Goal: Task Accomplishment & Management: Manage account settings

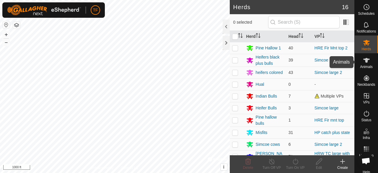
click at [363, 63] on icon at bounding box center [366, 60] width 7 height 7
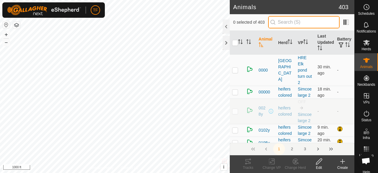
click at [300, 22] on input "text" at bounding box center [304, 22] width 72 height 12
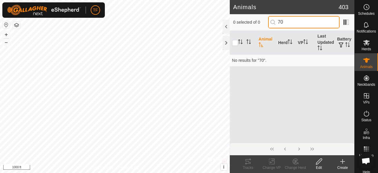
type input "7"
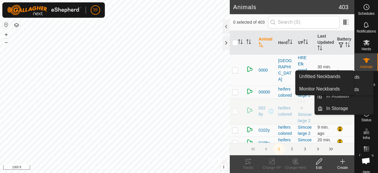
click at [364, 81] on icon at bounding box center [366, 77] width 5 height 5
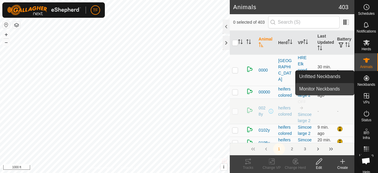
click at [335, 85] on link "Monitor Neckbands" at bounding box center [325, 89] width 59 height 12
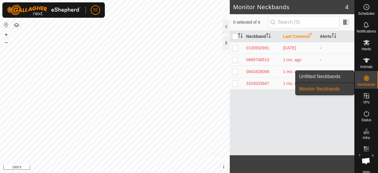
click at [340, 78] on link "Unfitted Neckbands" at bounding box center [325, 77] width 59 height 12
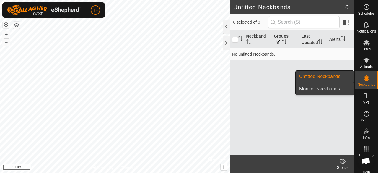
click at [337, 87] on link "Monitor Neckbands" at bounding box center [325, 89] width 59 height 12
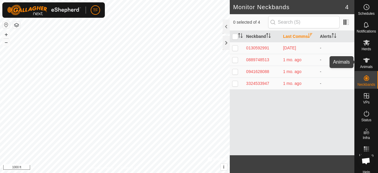
click at [364, 60] on icon at bounding box center [367, 60] width 7 height 5
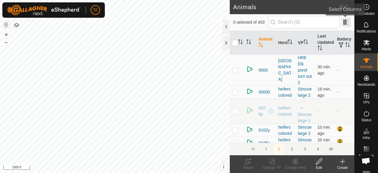
click at [349, 24] on span at bounding box center [346, 21] width 9 height 9
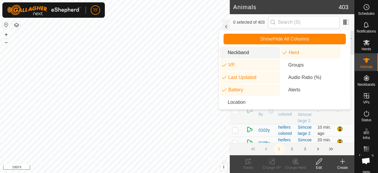
click at [231, 53] on li "Neckband" at bounding box center [250, 53] width 60 height 12
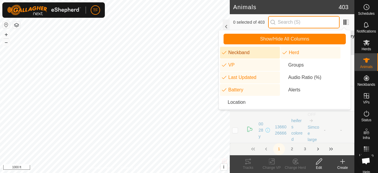
click at [302, 25] on input "text" at bounding box center [304, 22] width 72 height 12
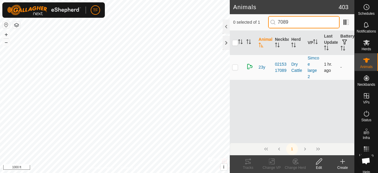
type input "7089"
click at [235, 67] on p-checkbox at bounding box center [235, 67] width 6 height 5
checkbox input "true"
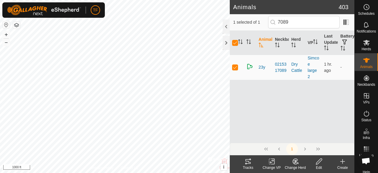
click at [321, 160] on icon at bounding box center [319, 161] width 7 height 7
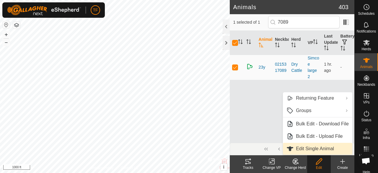
click at [310, 149] on link "Edit Single Animal" at bounding box center [317, 149] width 69 height 12
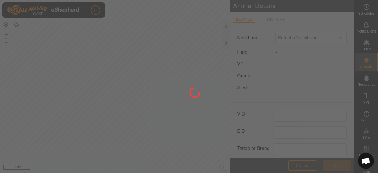
type input "23y"
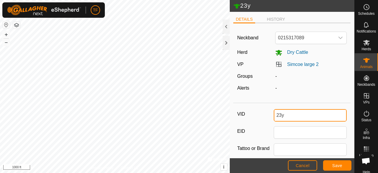
click at [288, 115] on input "23y" at bounding box center [310, 115] width 73 height 12
type input "2"
type input "144p"
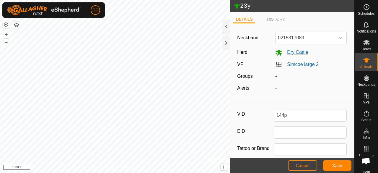
click at [295, 51] on span "Dry Cattle" at bounding box center [296, 52] width 26 height 5
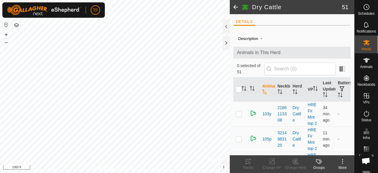
click at [235, 9] on span at bounding box center [236, 7] width 12 height 14
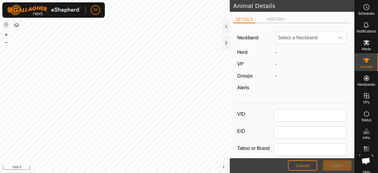
type input "23y"
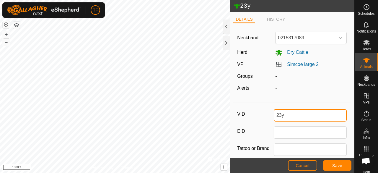
click at [290, 118] on input "23y" at bounding box center [310, 115] width 73 height 12
type input "2"
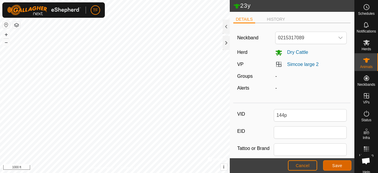
click at [339, 164] on span "Save" at bounding box center [337, 165] width 10 height 5
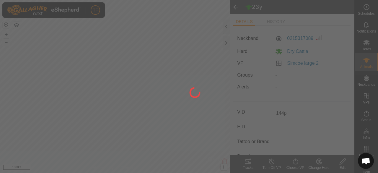
type input "23y"
type input "-"
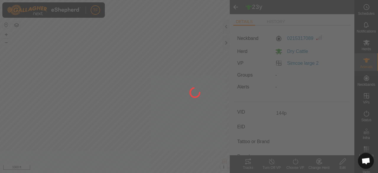
type input "-"
type input "144p"
type input "0 kg"
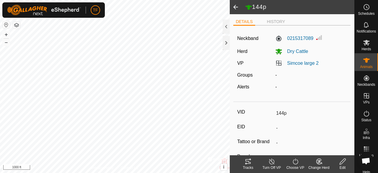
click at [320, 165] on icon at bounding box center [319, 161] width 7 height 7
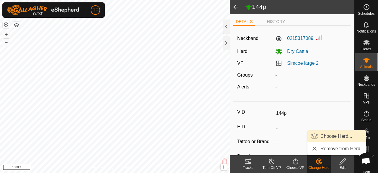
click at [329, 138] on link "Choose Herd..." at bounding box center [337, 136] width 59 height 12
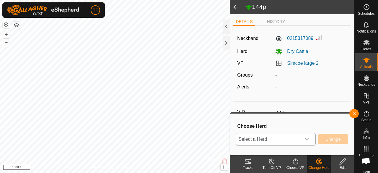
click at [309, 139] on icon "dropdown trigger" at bounding box center [307, 139] width 5 height 5
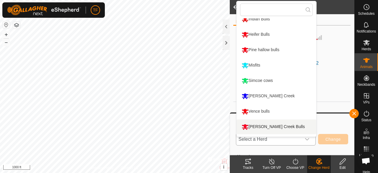
scroll to position [38, 0]
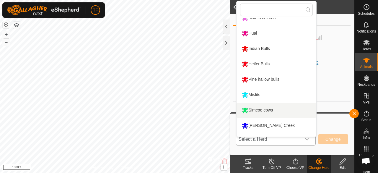
click at [265, 111] on li "Simcoe cows" at bounding box center [277, 110] width 80 height 15
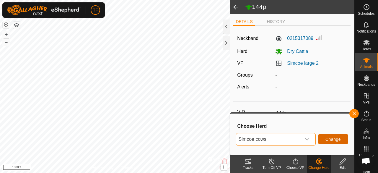
click at [335, 138] on span "Change" at bounding box center [333, 139] width 15 height 5
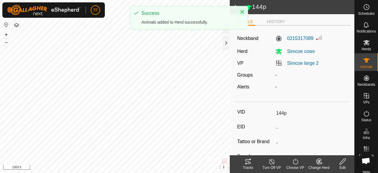
click at [242, 12] on icon "Close" at bounding box center [243, 12] width 4 height 4
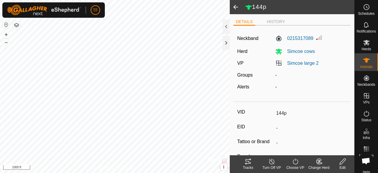
click at [236, 7] on span at bounding box center [236, 7] width 12 height 14
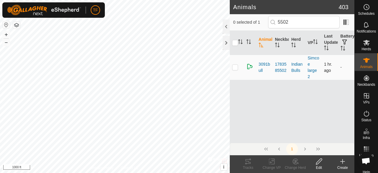
type input "5502"
click at [236, 69] on p-checkbox at bounding box center [235, 67] width 6 height 5
checkbox input "true"
click at [319, 163] on icon at bounding box center [319, 161] width 6 height 6
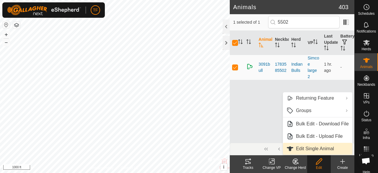
click at [317, 148] on link "Edit Single Animal" at bounding box center [317, 149] width 69 height 12
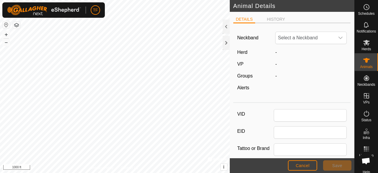
type input "3091bull"
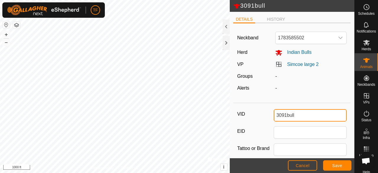
click at [304, 113] on input "3091bull" at bounding box center [310, 115] width 73 height 12
type input "3"
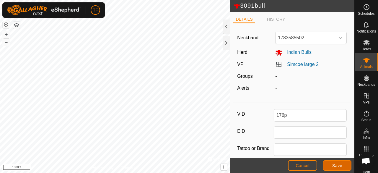
click at [330, 165] on button "Save" at bounding box center [337, 165] width 28 height 10
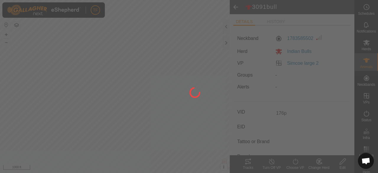
type input "3091bull"
type input "-"
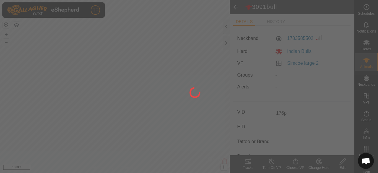
type input "-"
type input "176p"
type input "0 kg"
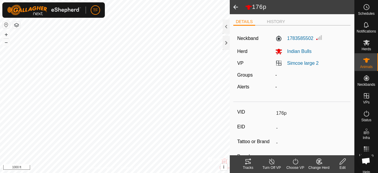
click at [319, 161] on icon at bounding box center [319, 161] width 4 height 3
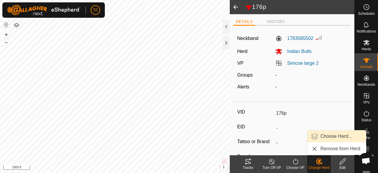
click at [330, 137] on link "Choose Herd..." at bounding box center [337, 136] width 59 height 12
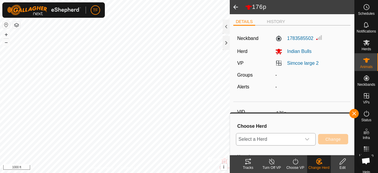
click at [308, 141] on icon "dropdown trigger" at bounding box center [307, 139] width 5 height 5
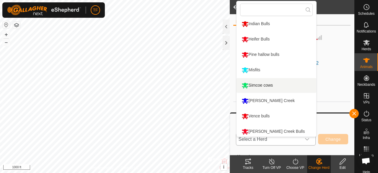
scroll to position [93, 0]
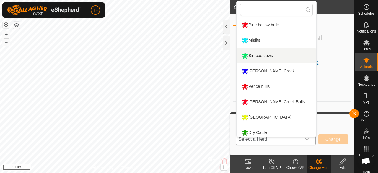
click at [264, 54] on li "Simcoe cows" at bounding box center [277, 55] width 80 height 15
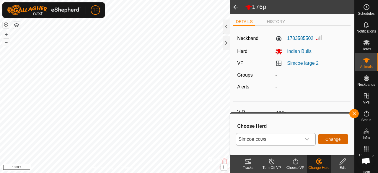
click at [333, 138] on span "Change" at bounding box center [333, 139] width 15 height 5
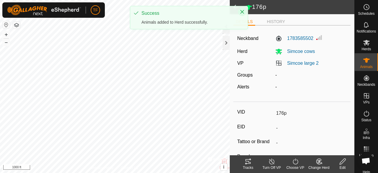
click at [241, 11] on icon "Close" at bounding box center [242, 11] width 5 height 5
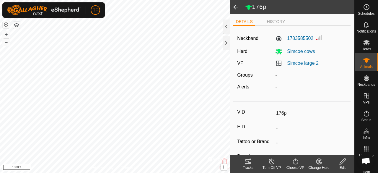
click at [235, 8] on span at bounding box center [236, 7] width 12 height 14
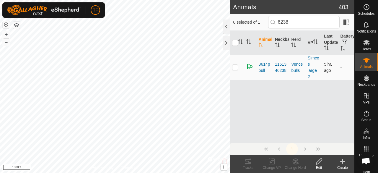
type input "6238"
click at [233, 66] on p-checkbox at bounding box center [235, 67] width 6 height 5
checkbox input "true"
click at [321, 164] on icon at bounding box center [319, 161] width 7 height 7
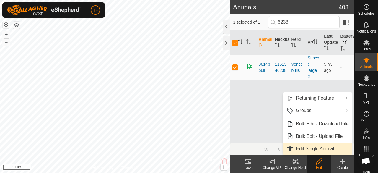
click at [316, 150] on link "Edit Single Animal" at bounding box center [317, 149] width 69 height 12
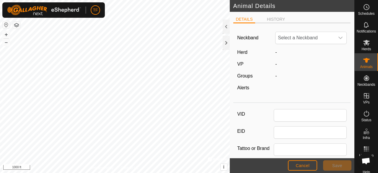
type input "3614pbull"
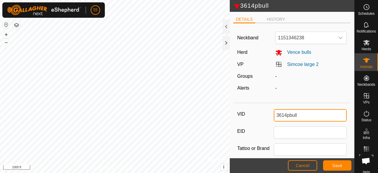
click at [300, 117] on input "3614pbull" at bounding box center [310, 115] width 73 height 12
type input "3"
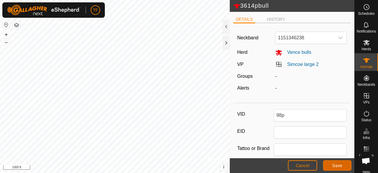
click at [331, 163] on button "Save" at bounding box center [337, 165] width 28 height 10
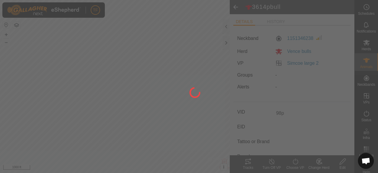
type input "3614pbull"
type input "-"
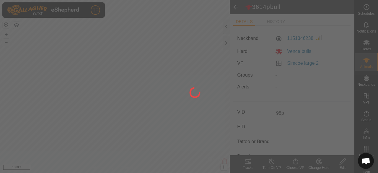
type input "-"
type input "98p"
type input "0 kg"
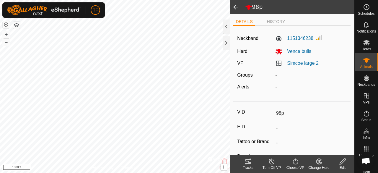
click at [321, 160] on icon at bounding box center [319, 161] width 4 height 3
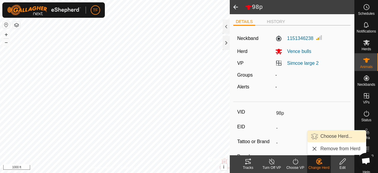
click at [326, 133] on link "Choose Herd..." at bounding box center [337, 136] width 59 height 12
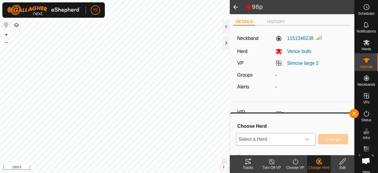
click at [313, 139] on div "dropdown trigger" at bounding box center [307, 139] width 12 height 12
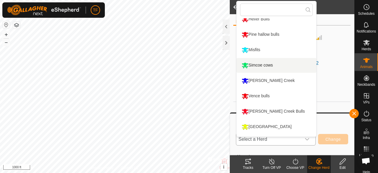
scroll to position [93, 0]
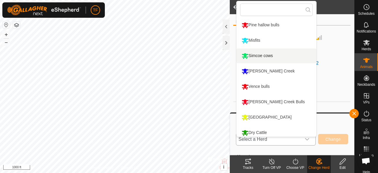
click at [266, 52] on li "Simcoe cows" at bounding box center [277, 55] width 80 height 15
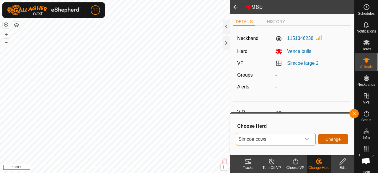
click at [329, 137] on span "Change" at bounding box center [333, 139] width 15 height 5
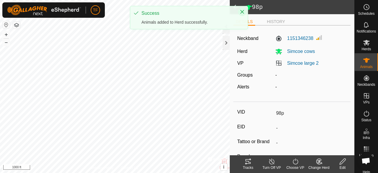
click at [243, 13] on icon "Close" at bounding box center [243, 12] width 4 height 4
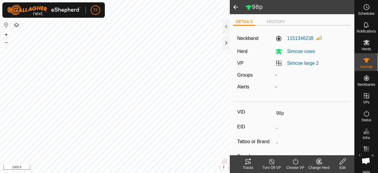
click at [235, 6] on span at bounding box center [236, 7] width 12 height 14
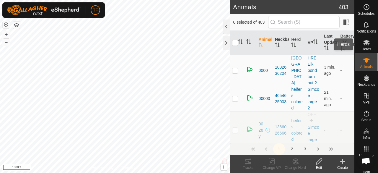
click at [363, 44] on icon at bounding box center [366, 42] width 7 height 7
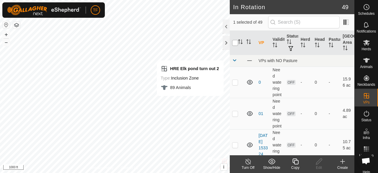
click at [235, 41] on input "checkbox" at bounding box center [235, 43] width 6 height 6
checkbox input "false"
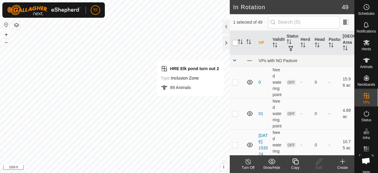
checkbox input "false"
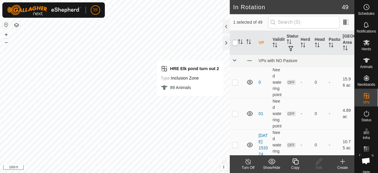
checkbox input "false"
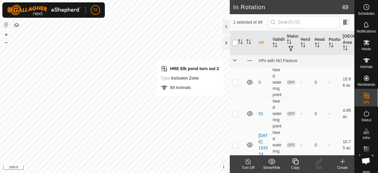
checkbox input "false"
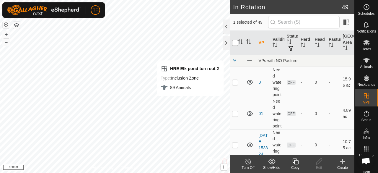
checkbox input "false"
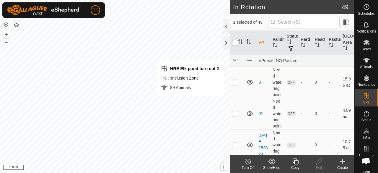
checkbox input "false"
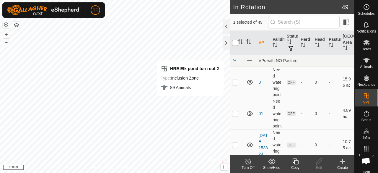
checkbox input "false"
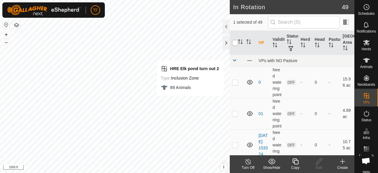
checkbox input "false"
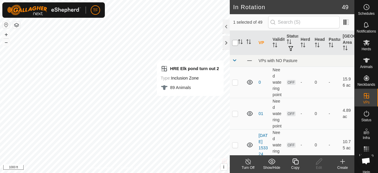
checkbox input "false"
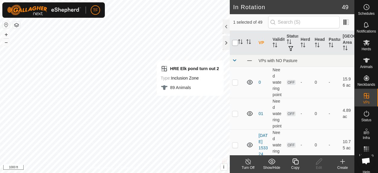
checkbox input "false"
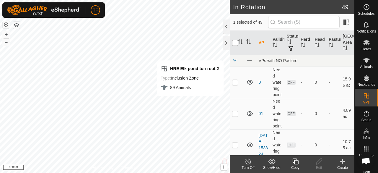
checkbox input "false"
click at [235, 41] on input "checkbox" at bounding box center [235, 43] width 6 height 6
checkbox input "true"
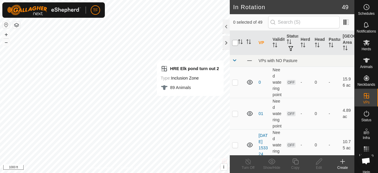
checkbox input "true"
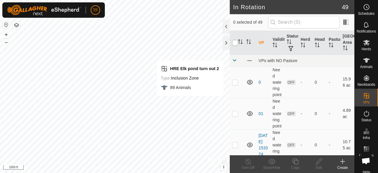
checkbox input "true"
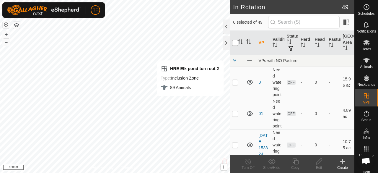
checkbox input "true"
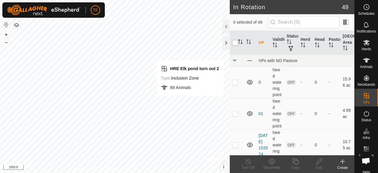
checkbox input "true"
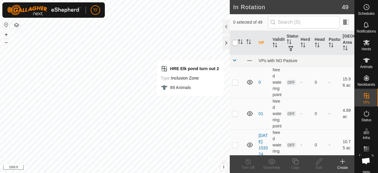
checkbox input "true"
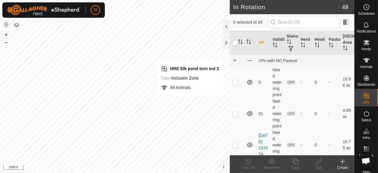
checkbox input "true"
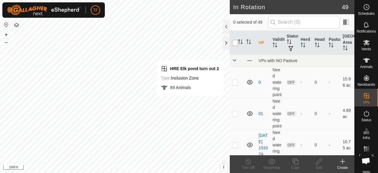
checkbox input "true"
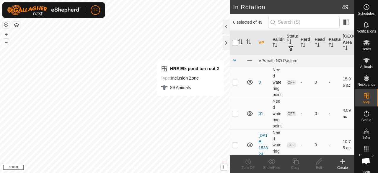
checkbox input "true"
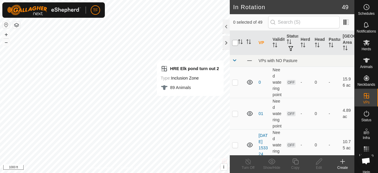
checkbox input "true"
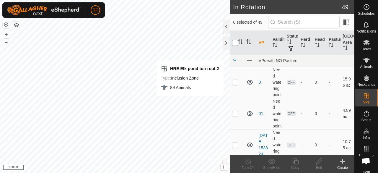
checkbox input "true"
click at [235, 41] on input "checkbox" at bounding box center [235, 43] width 6 height 6
checkbox input "false"
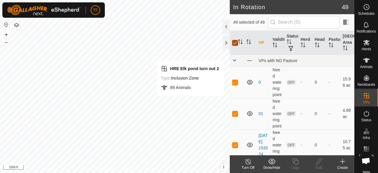
checkbox input "false"
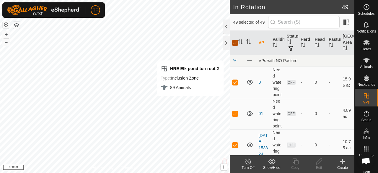
checkbox input "false"
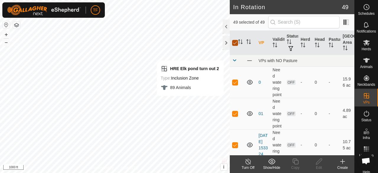
checkbox input "false"
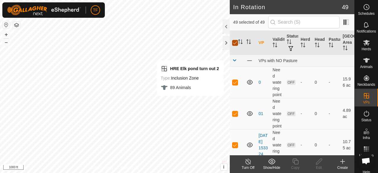
checkbox input "false"
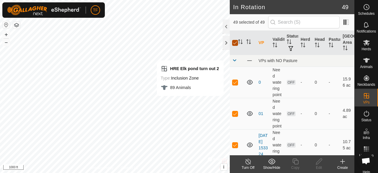
checkbox input "false"
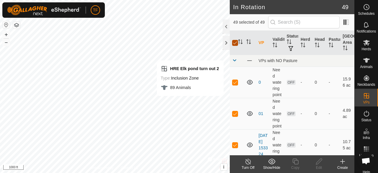
checkbox input "false"
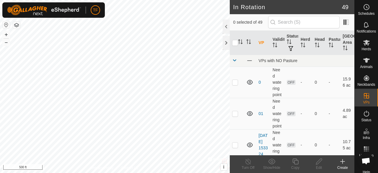
click at [16, 25] on button "button" at bounding box center [16, 25] width 7 height 7
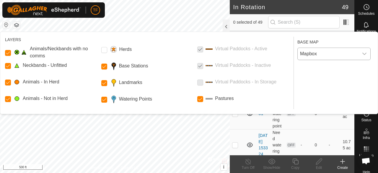
click at [328, 52] on span "Mapbox" at bounding box center [328, 54] width 61 height 12
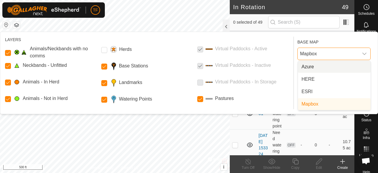
click at [311, 66] on li "Azure" at bounding box center [334, 67] width 73 height 12
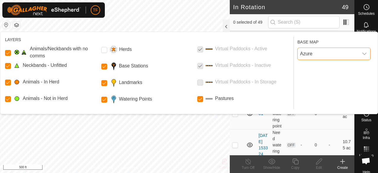
click at [16, 27] on button "button" at bounding box center [16, 25] width 7 height 7
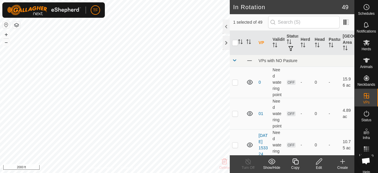
click at [298, 164] on icon at bounding box center [295, 161] width 7 height 7
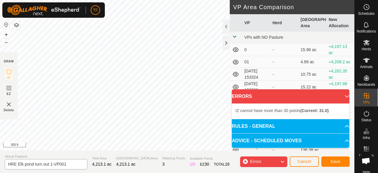
click at [24, 159] on div "Privacy Policy Contact Us Status: OFF Type: Inclusion Zone + – ⇧ i 500 ft DRAW …" at bounding box center [177, 86] width 355 height 173
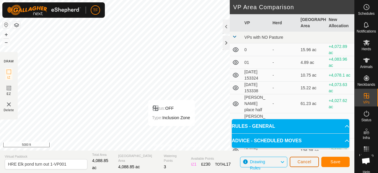
click at [299, 162] on span "Cancel" at bounding box center [305, 161] width 14 height 5
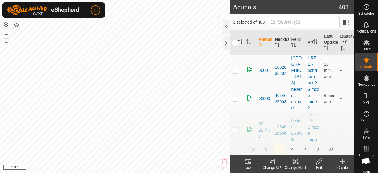
click at [241, 40] on icon "Activate to sort" at bounding box center [240, 41] width 5 height 5
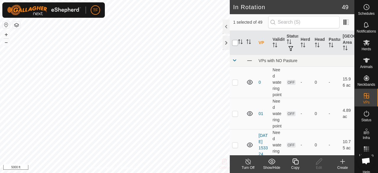
click at [235, 41] on input "checkbox" at bounding box center [235, 43] width 6 height 6
